Goal: Task Accomplishment & Management: Manage account settings

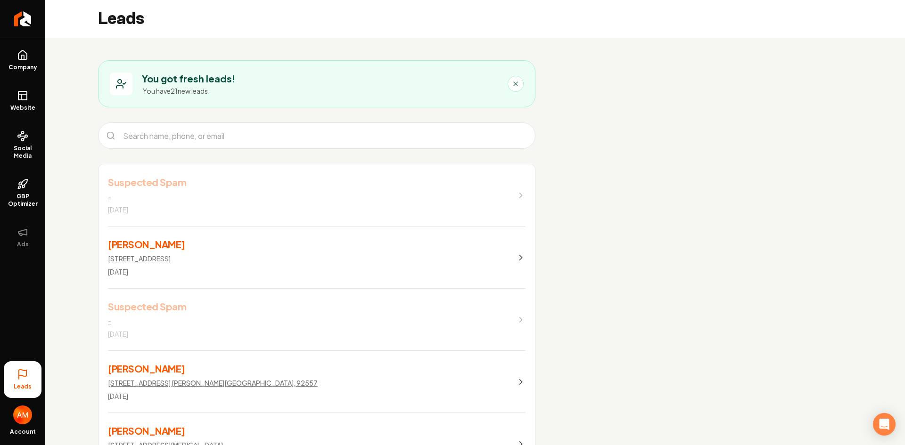
click at [111, 83] on div "Main content area" at bounding box center [121, 84] width 23 height 23
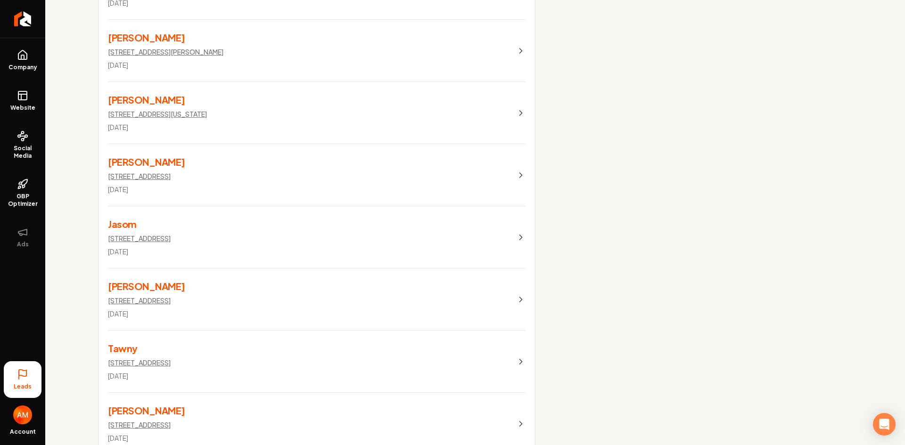
scroll to position [828, 0]
drag, startPoint x: 619, startPoint y: 212, endPoint x: 621, endPoint y: 165, distance: 46.7
drag, startPoint x: 622, startPoint y: 212, endPoint x: 614, endPoint y: 167, distance: 45.1
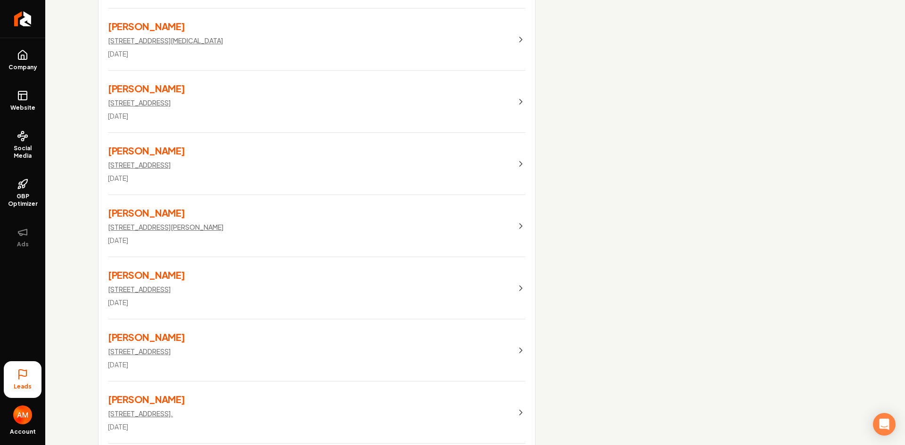
scroll to position [0, 0]
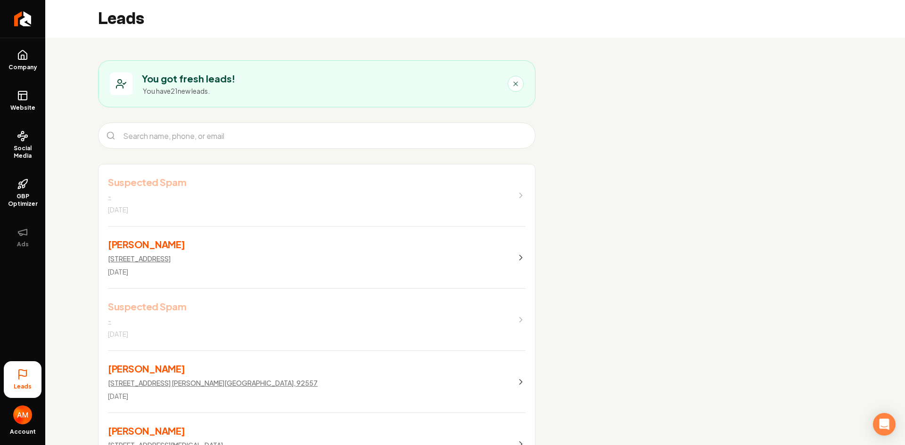
click at [519, 89] on button "Main content area" at bounding box center [516, 84] width 16 height 16
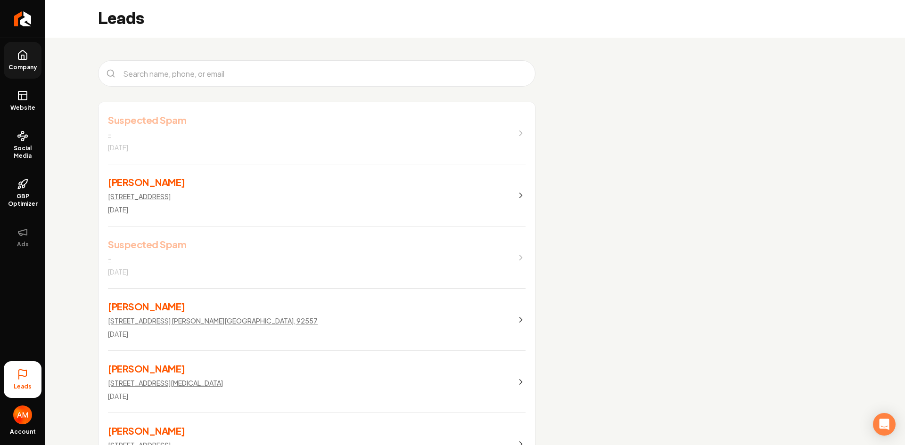
click at [26, 53] on icon at bounding box center [22, 54] width 8 height 9
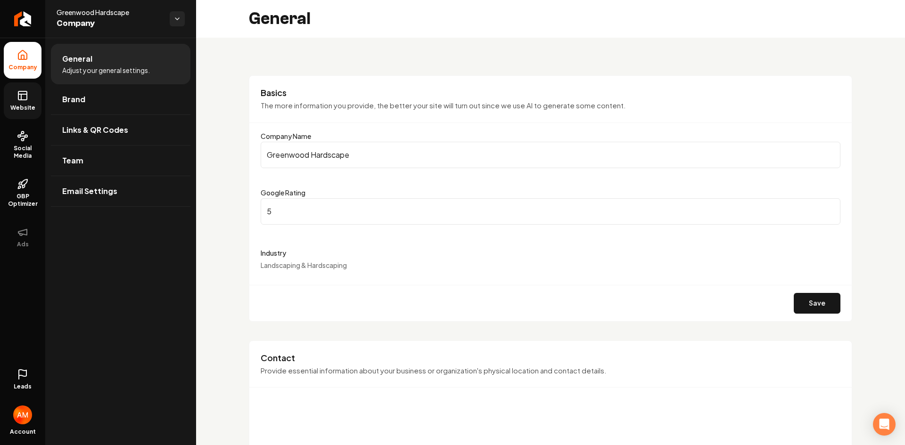
click at [25, 107] on span "Website" at bounding box center [23, 108] width 33 height 8
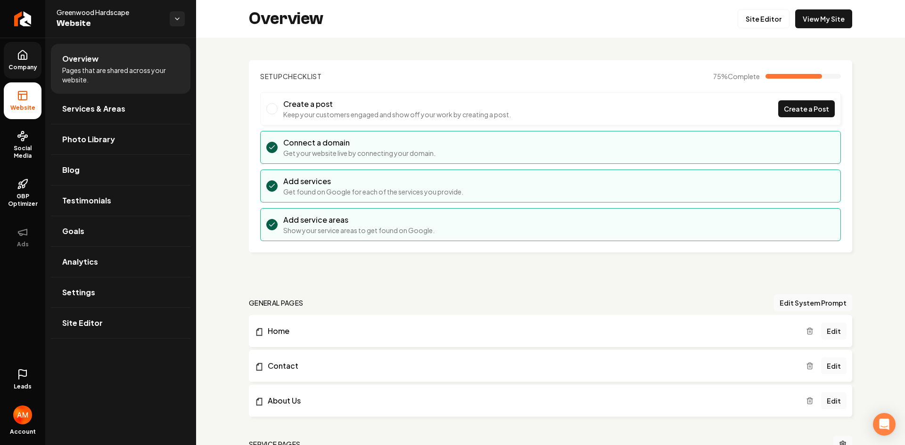
click at [13, 58] on link "Company" at bounding box center [23, 60] width 38 height 37
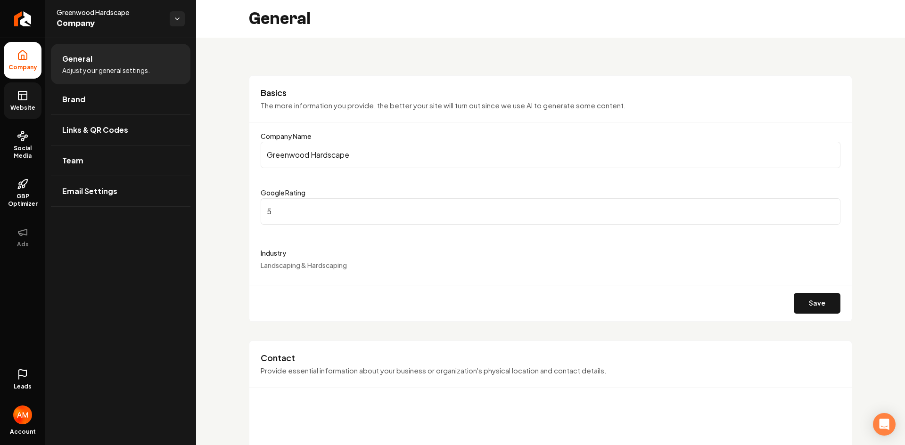
click at [39, 90] on link "Website" at bounding box center [23, 100] width 38 height 37
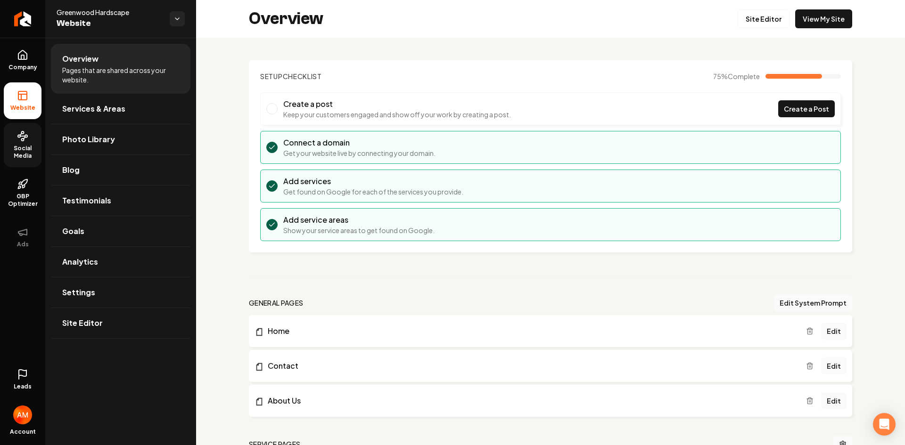
click at [32, 152] on span "Social Media" at bounding box center [23, 152] width 38 height 15
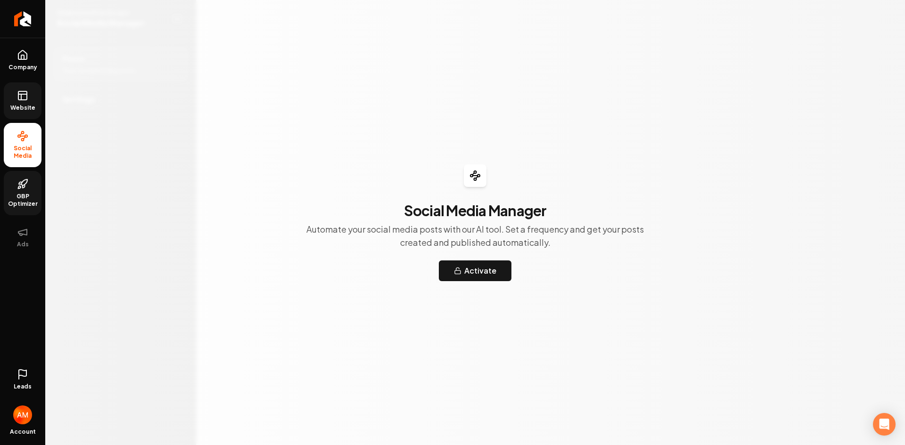
click at [23, 210] on link "GBP Optimizer" at bounding box center [23, 193] width 38 height 44
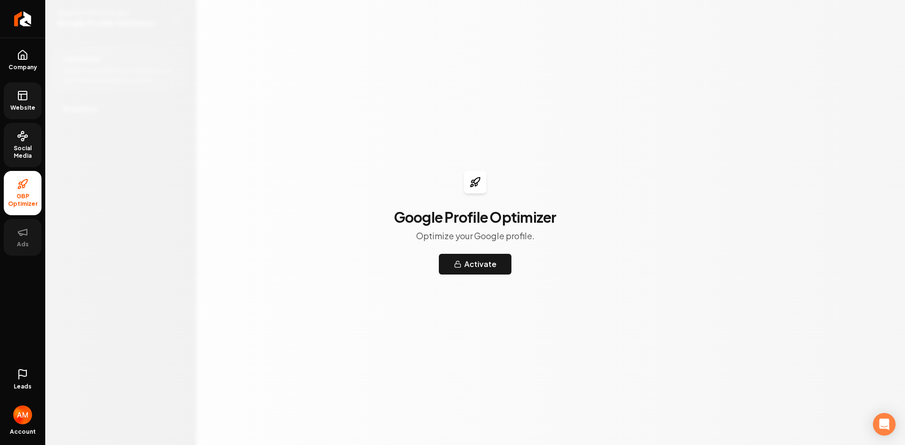
click at [28, 242] on span "Ads" at bounding box center [22, 245] width 19 height 8
click at [12, 362] on link "Leads" at bounding box center [23, 379] width 38 height 37
click at [15, 374] on div "Leads Account" at bounding box center [22, 402] width 45 height 88
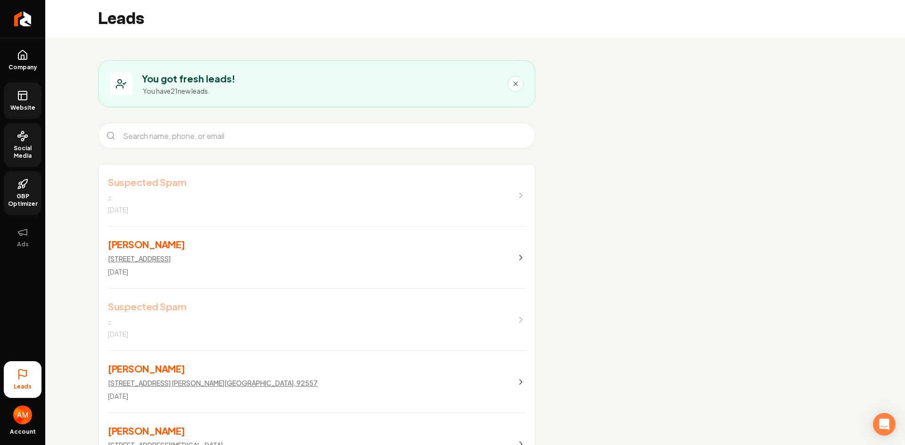
click at [19, 88] on link "Website" at bounding box center [23, 100] width 38 height 37
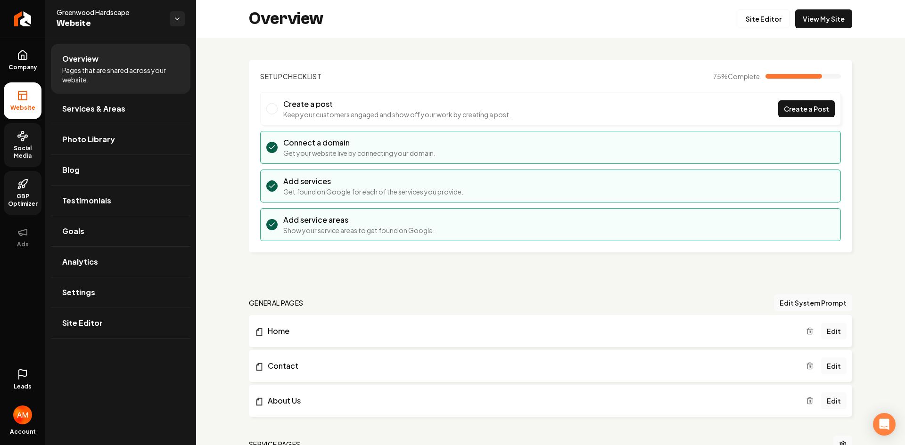
click at [180, 10] on div "Greenwood Hardscape Website" at bounding box center [120, 19] width 151 height 38
click at [176, 17] on html "Company Website Social Media GBP Optimizer Ads Leads Account Greenwood Hardscap…" at bounding box center [452, 222] width 905 height 445
click at [31, 372] on html "Company Website Social Media GBP Optimizer Ads Leads Account Greenwood Hardscap…" at bounding box center [452, 222] width 905 height 445
click at [28, 378] on icon at bounding box center [22, 374] width 11 height 11
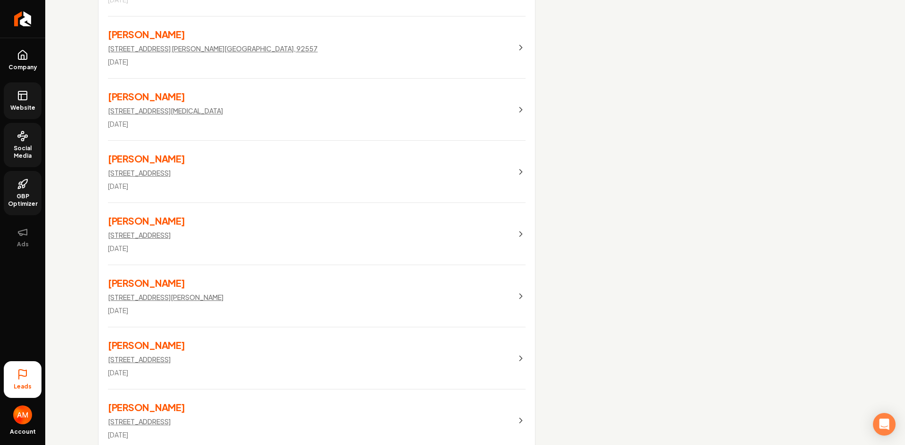
scroll to position [345, 0]
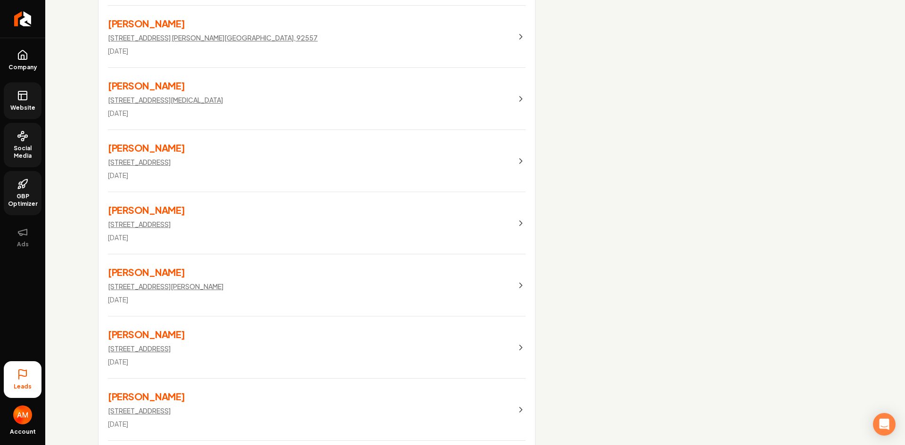
click at [512, 160] on link "[PERSON_NAME] [STREET_ADDRESS] [DATE]" at bounding box center [316, 161] width 436 height 62
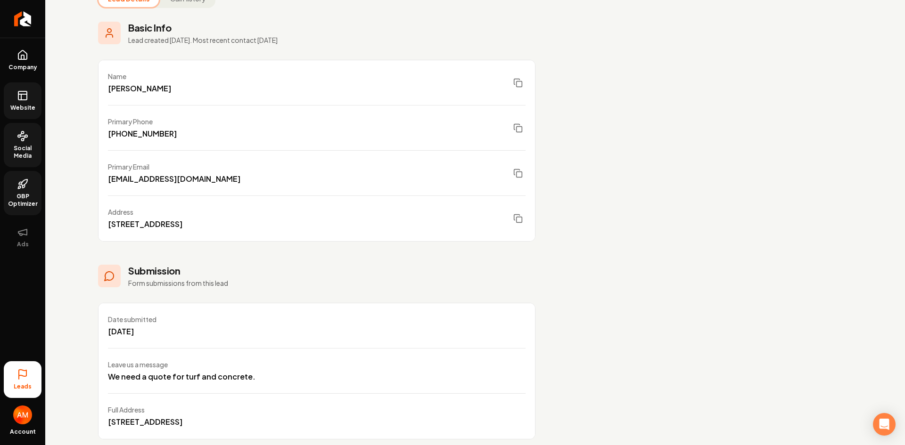
scroll to position [94, 0]
click at [516, 80] on icon "Main content area" at bounding box center [517, 82] width 9 height 9
click at [517, 128] on icon "Main content area" at bounding box center [517, 127] width 9 height 9
click at [520, 175] on icon "Main content area" at bounding box center [517, 172] width 9 height 9
